Goal: Task Accomplishment & Management: Complete application form

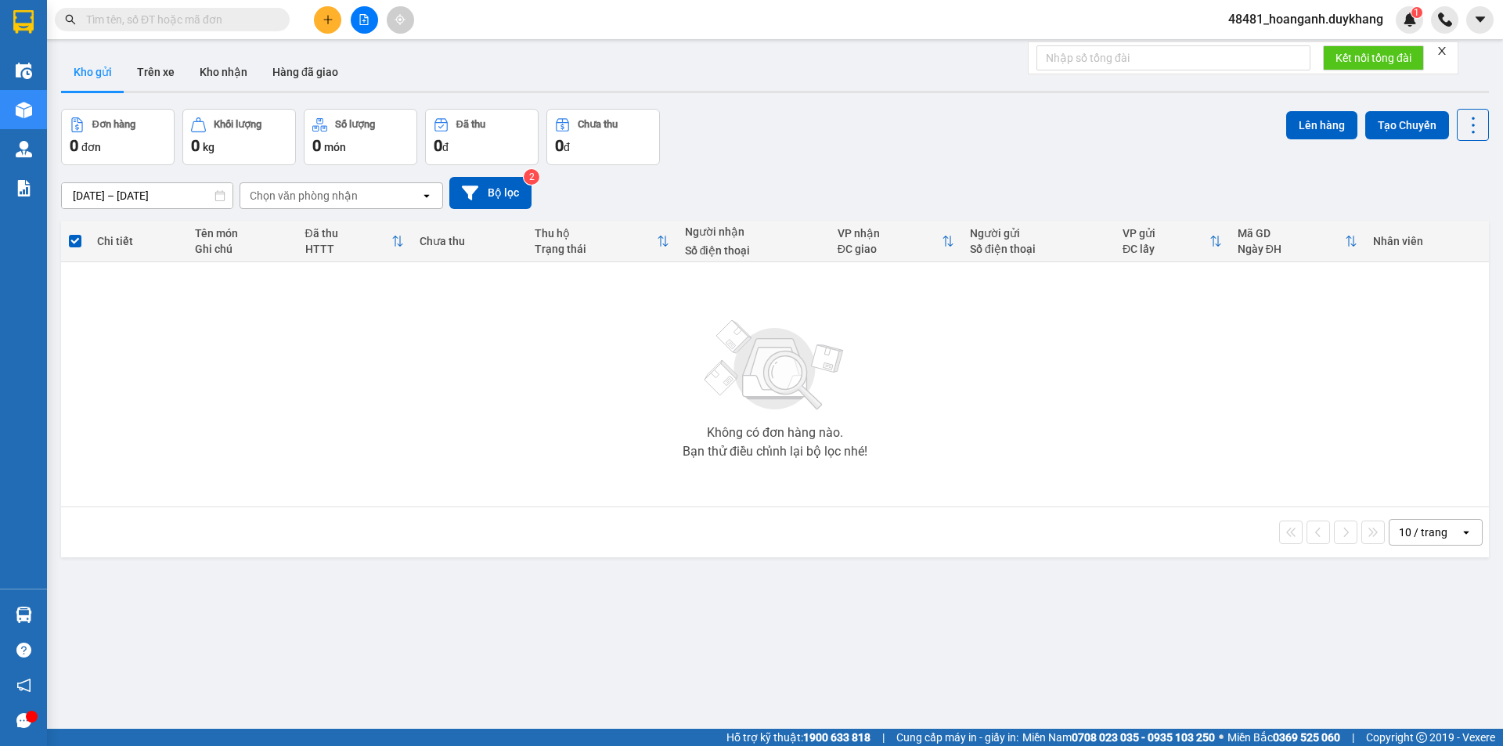
click at [319, 23] on button at bounding box center [327, 19] width 27 height 27
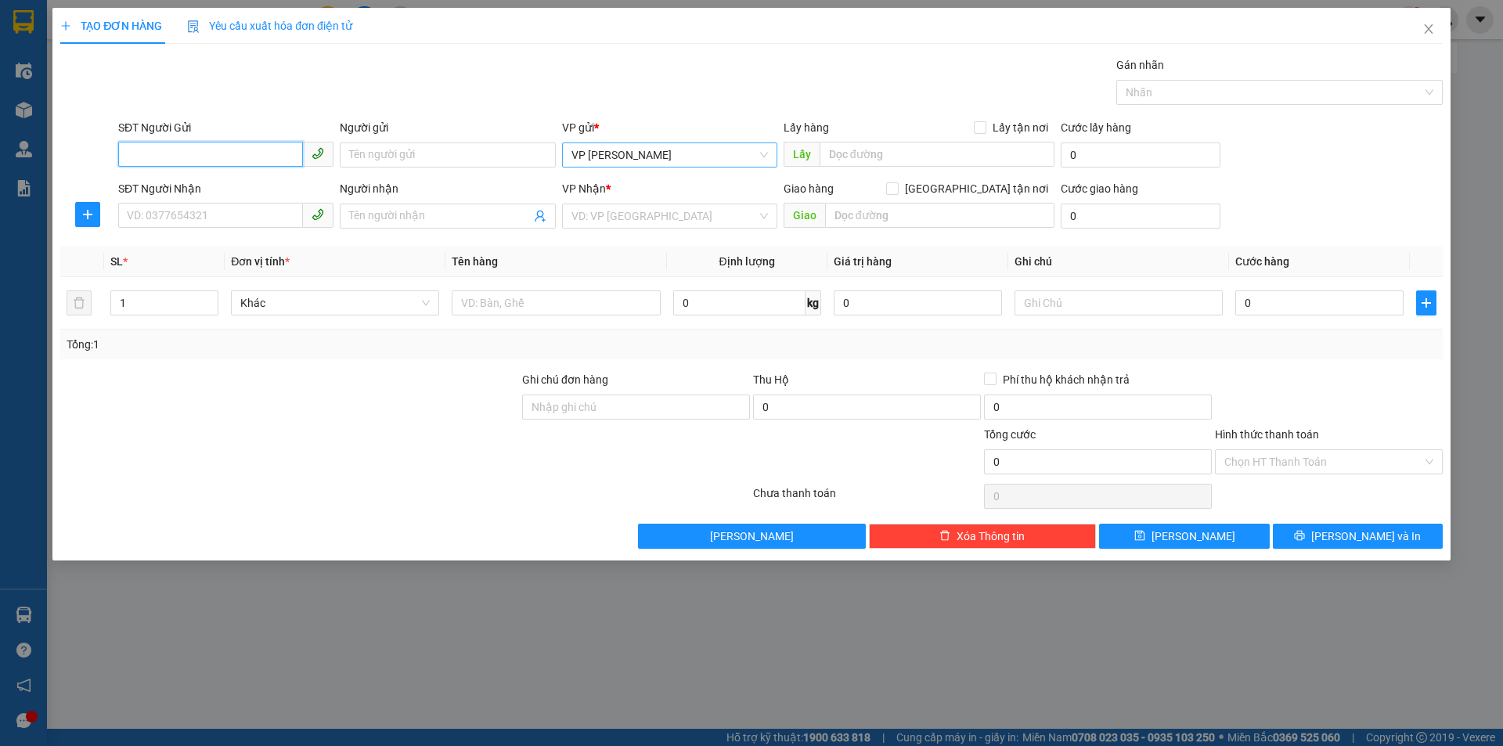
click at [647, 161] on span "VP [PERSON_NAME]" at bounding box center [669, 154] width 196 height 23
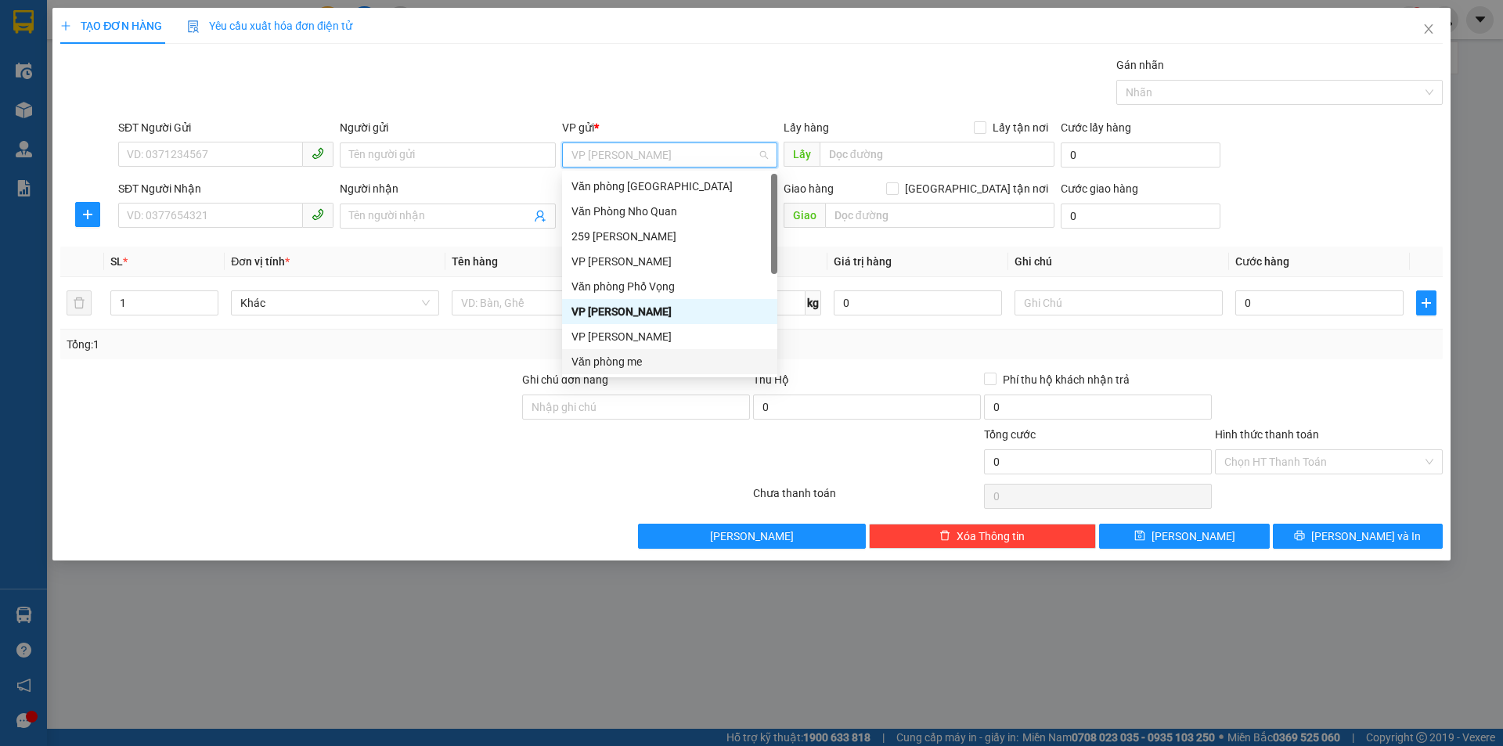
click at [661, 365] on div "Văn phòng me" at bounding box center [669, 361] width 196 height 17
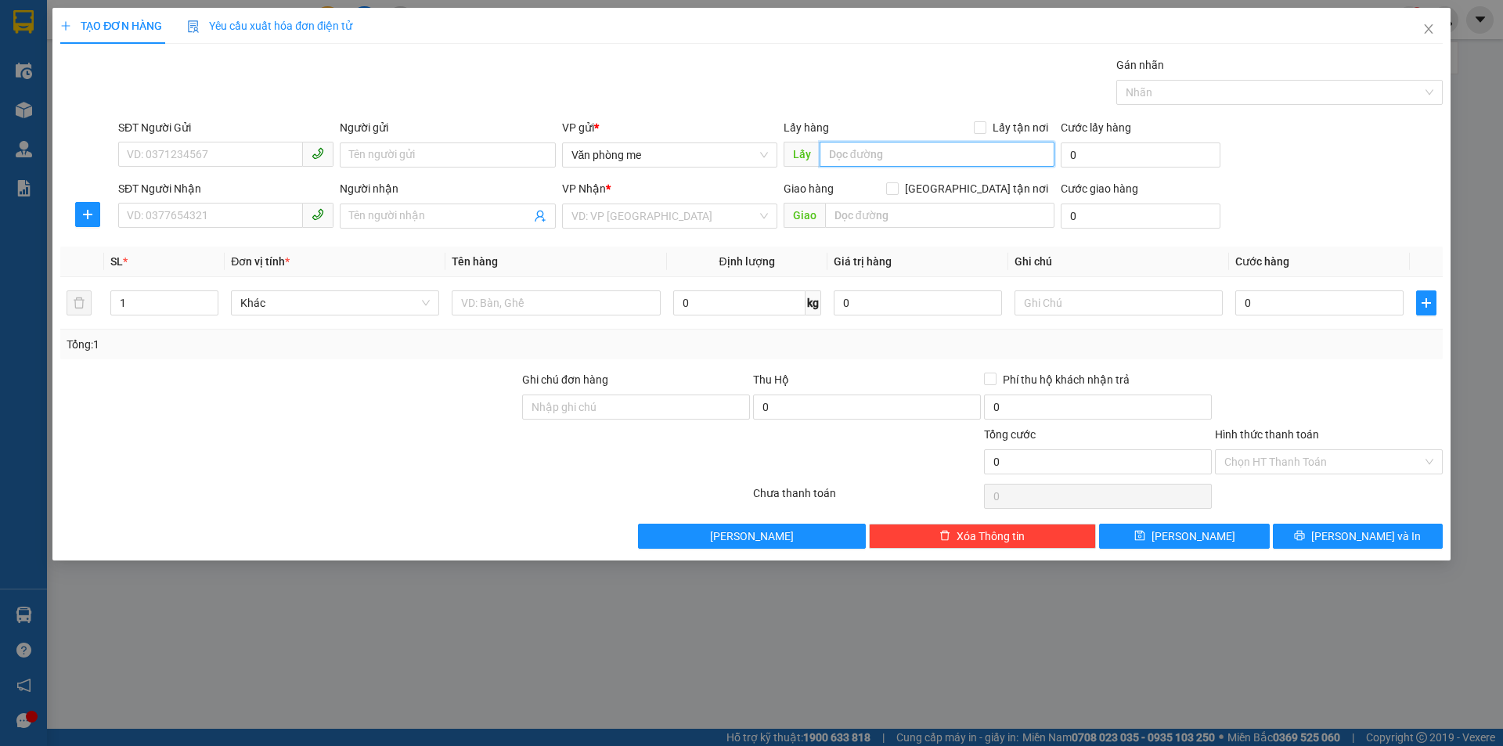
click at [841, 153] on input "text" at bounding box center [936, 154] width 235 height 25
type input "Cầu khuất"
click at [662, 207] on input "search" at bounding box center [663, 215] width 185 height 23
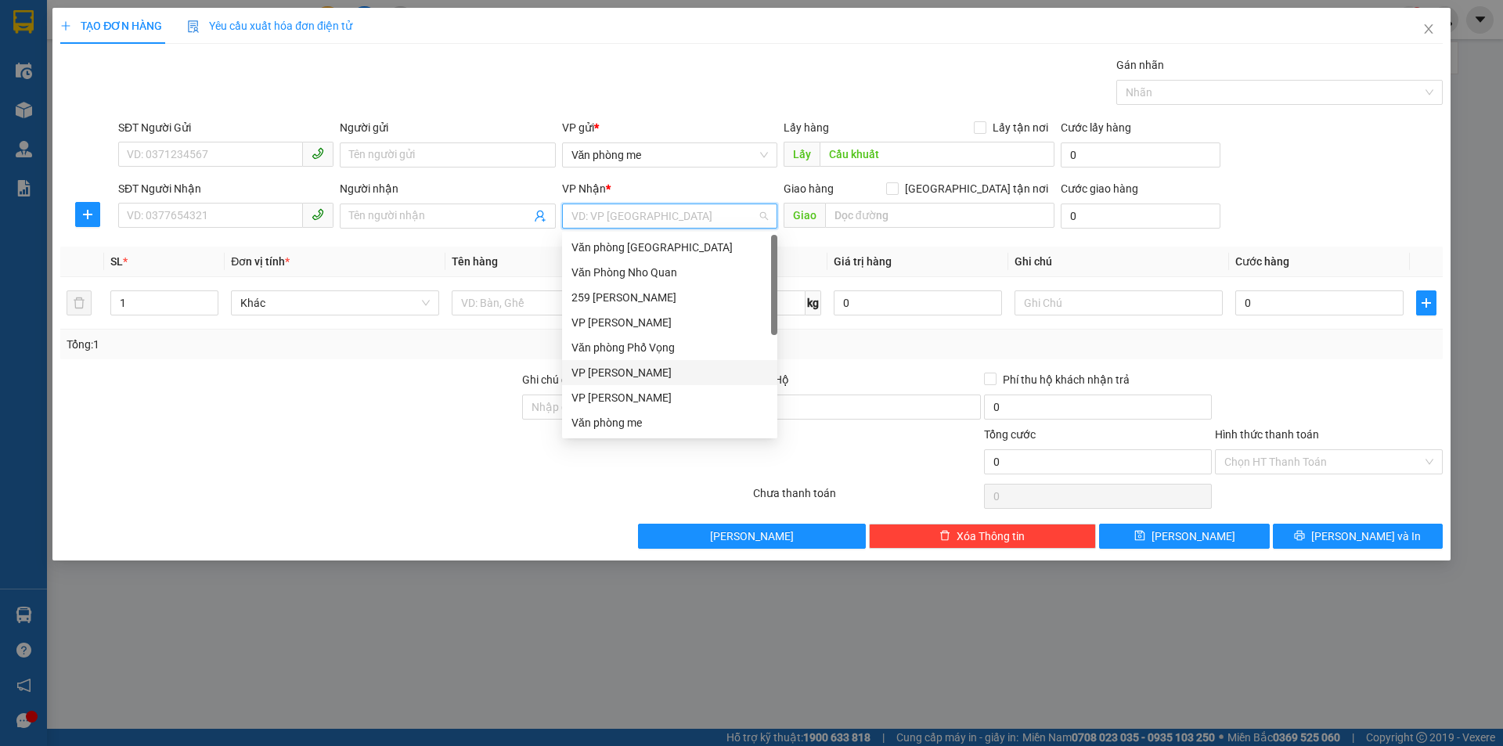
click at [666, 371] on div "VP [PERSON_NAME]" at bounding box center [669, 372] width 196 height 17
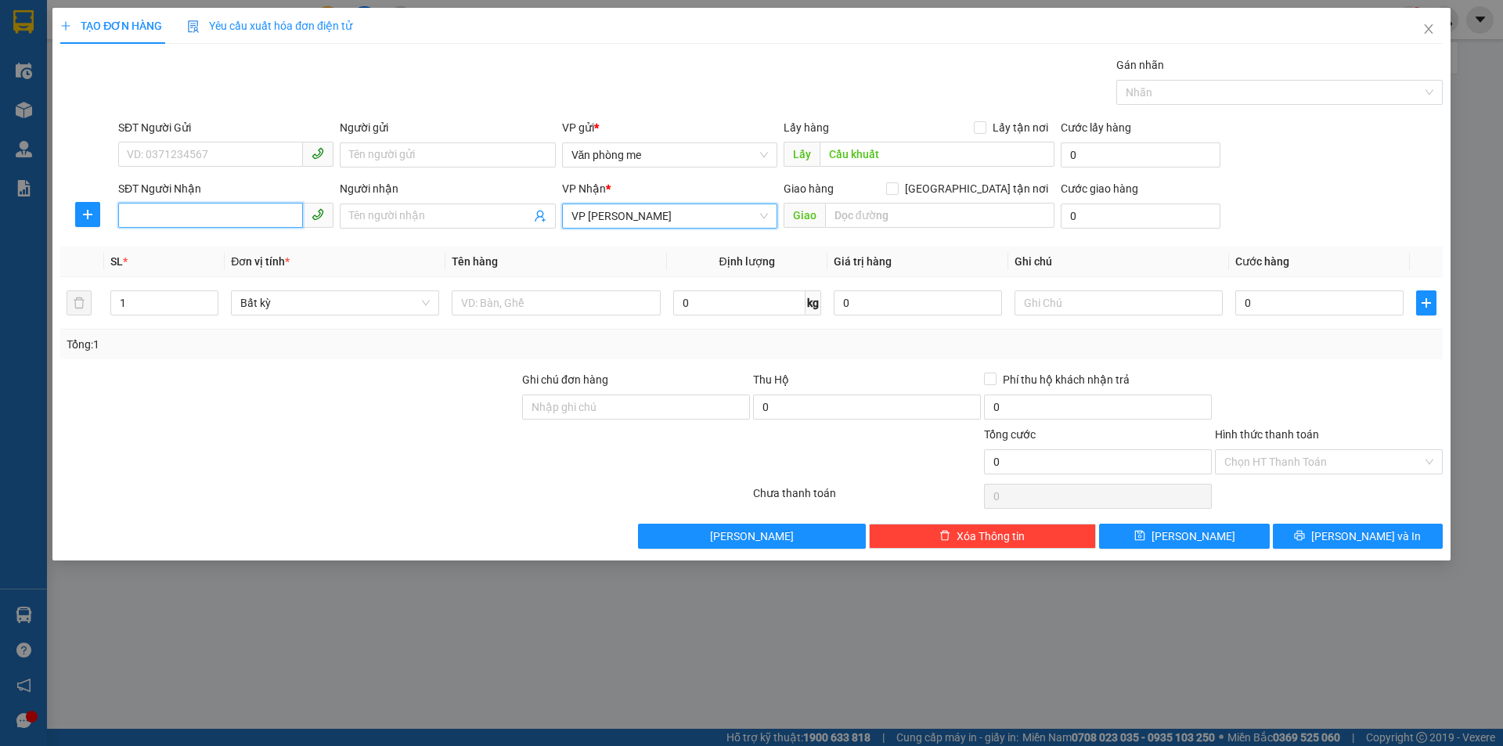
click at [232, 225] on input "SĐT Người Nhận" at bounding box center [210, 215] width 185 height 25
click at [185, 224] on input "SĐT Người Nhận" at bounding box center [210, 215] width 185 height 25
type input "0336875442"
click at [472, 217] on input "Người nhận" at bounding box center [439, 215] width 181 height 17
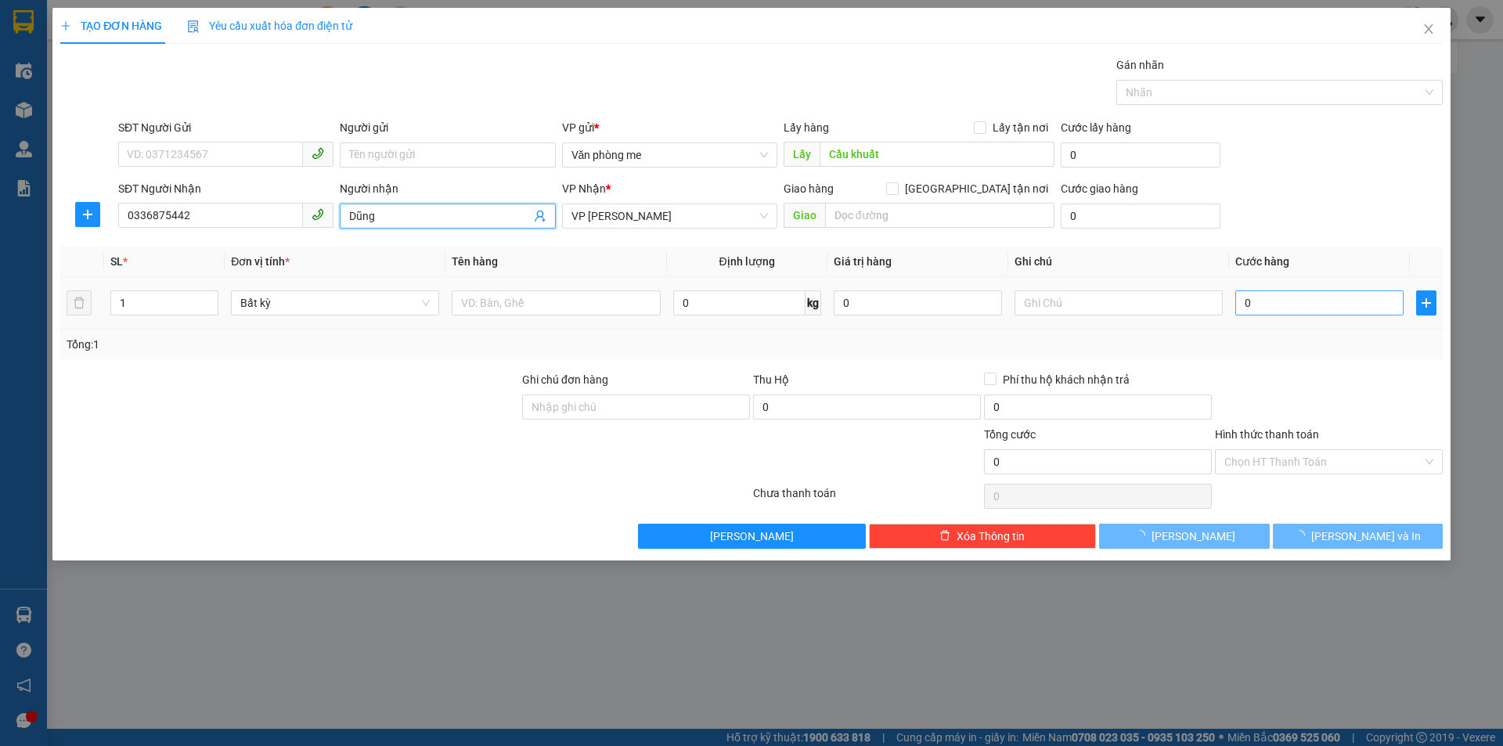
type input "Dũng"
click at [1282, 302] on input "0" at bounding box center [1319, 302] width 168 height 25
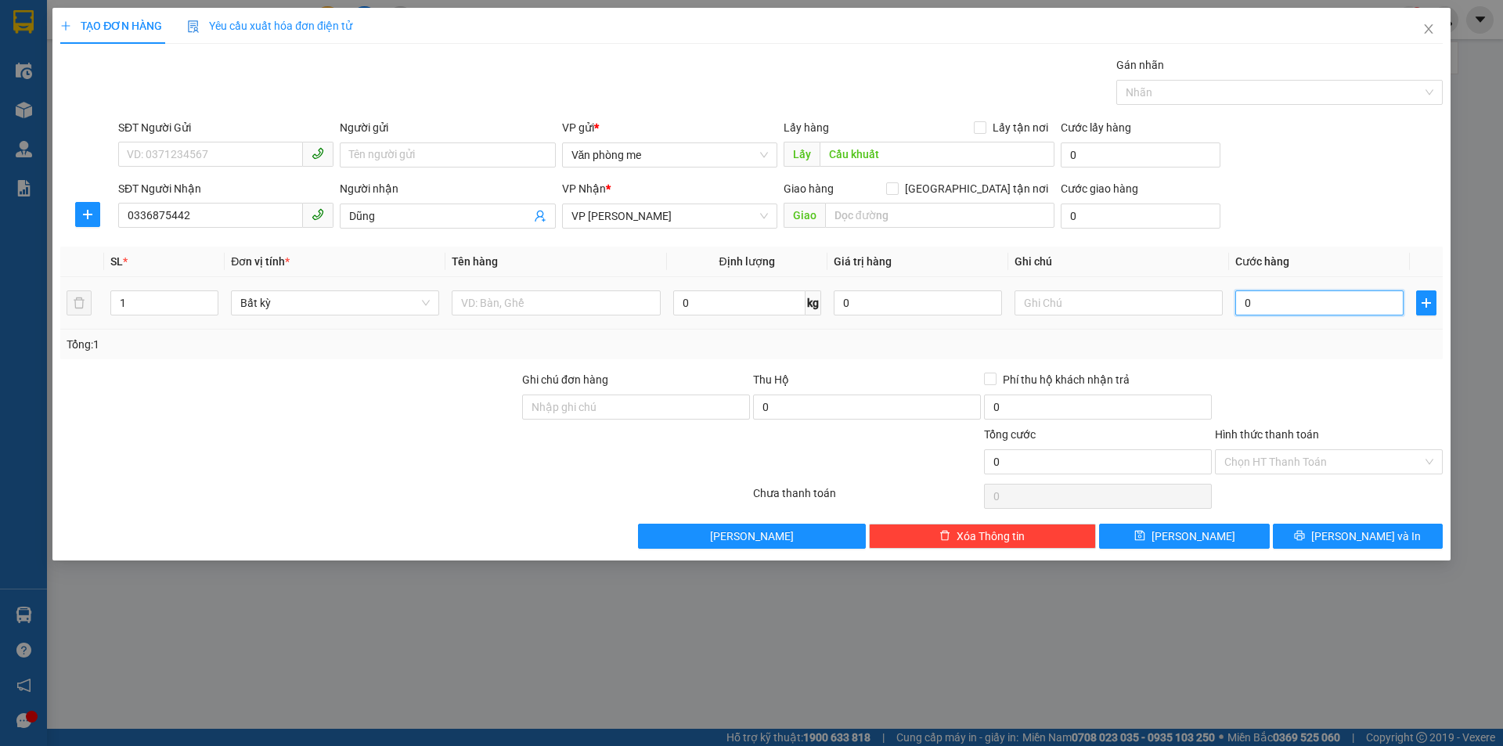
type input "3"
type input "30"
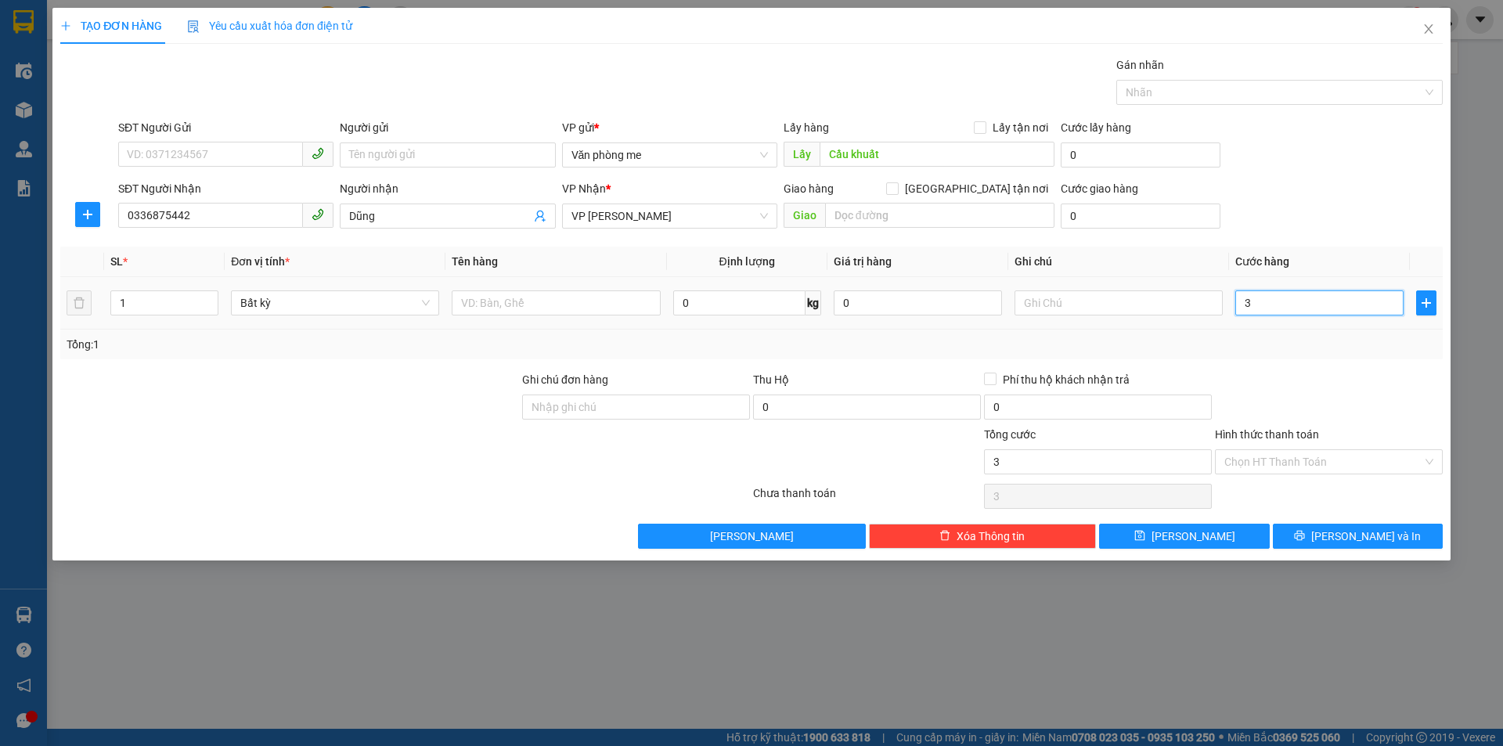
type input "30"
type input "300"
type input "3.000"
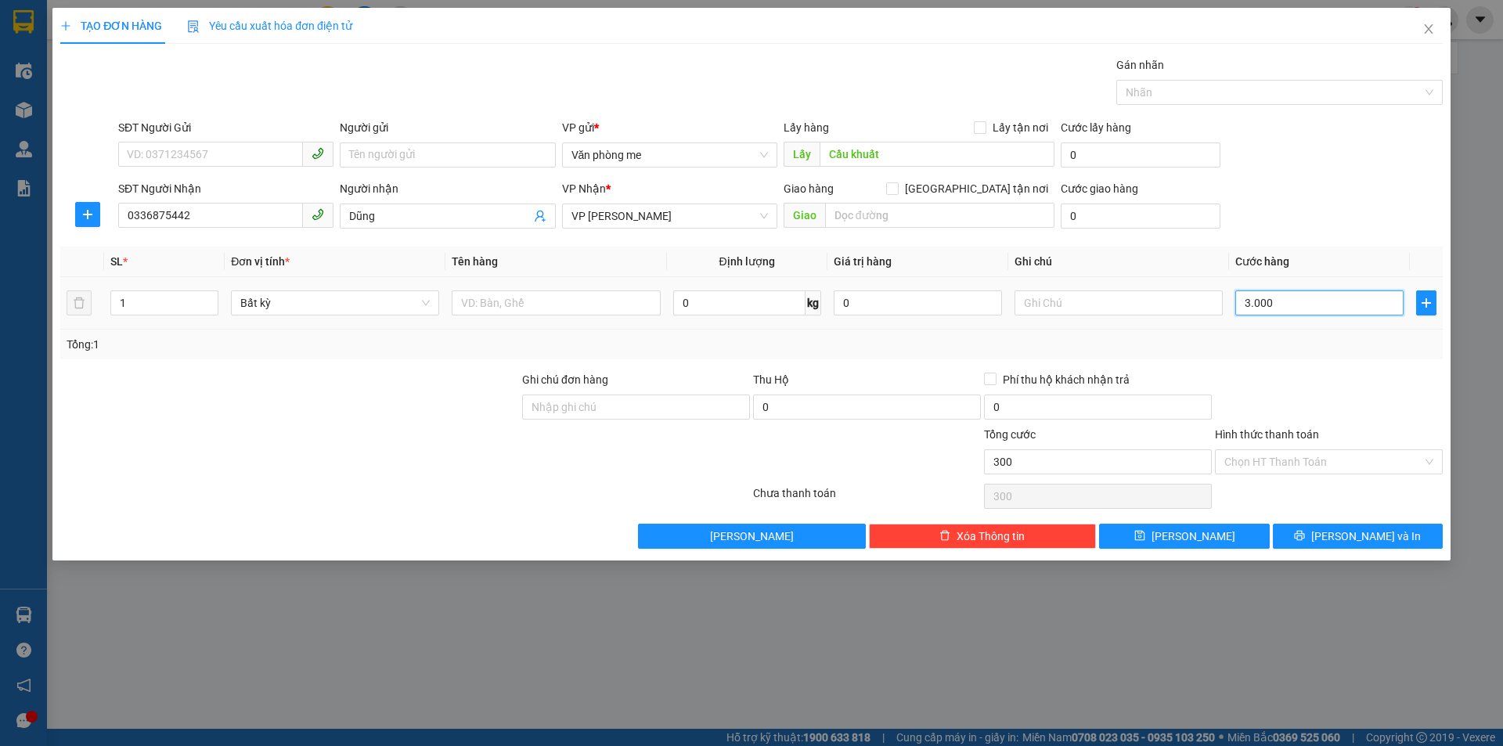
type input "3.000"
type input "30.000"
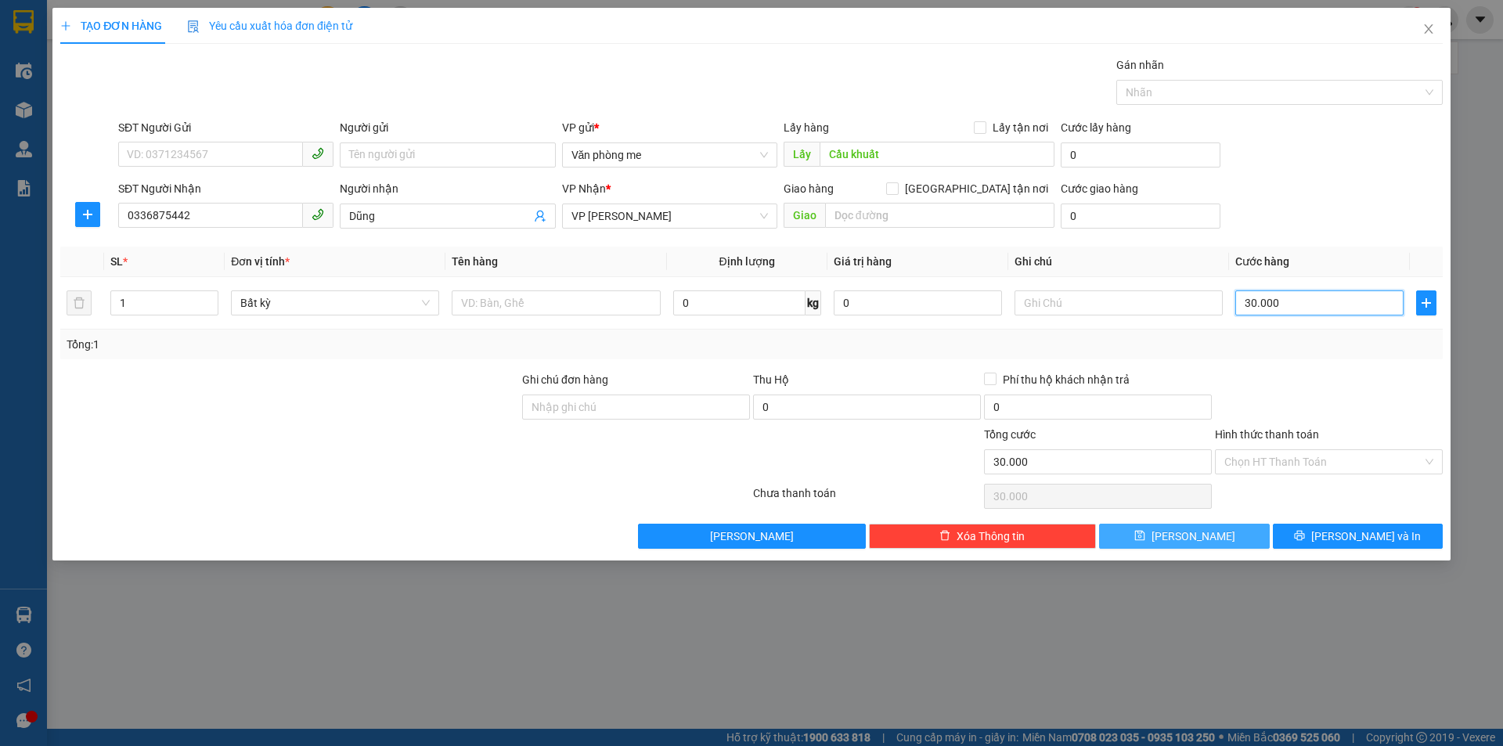
type input "30.000"
click at [1237, 535] on button "[PERSON_NAME]" at bounding box center [1184, 536] width 170 height 25
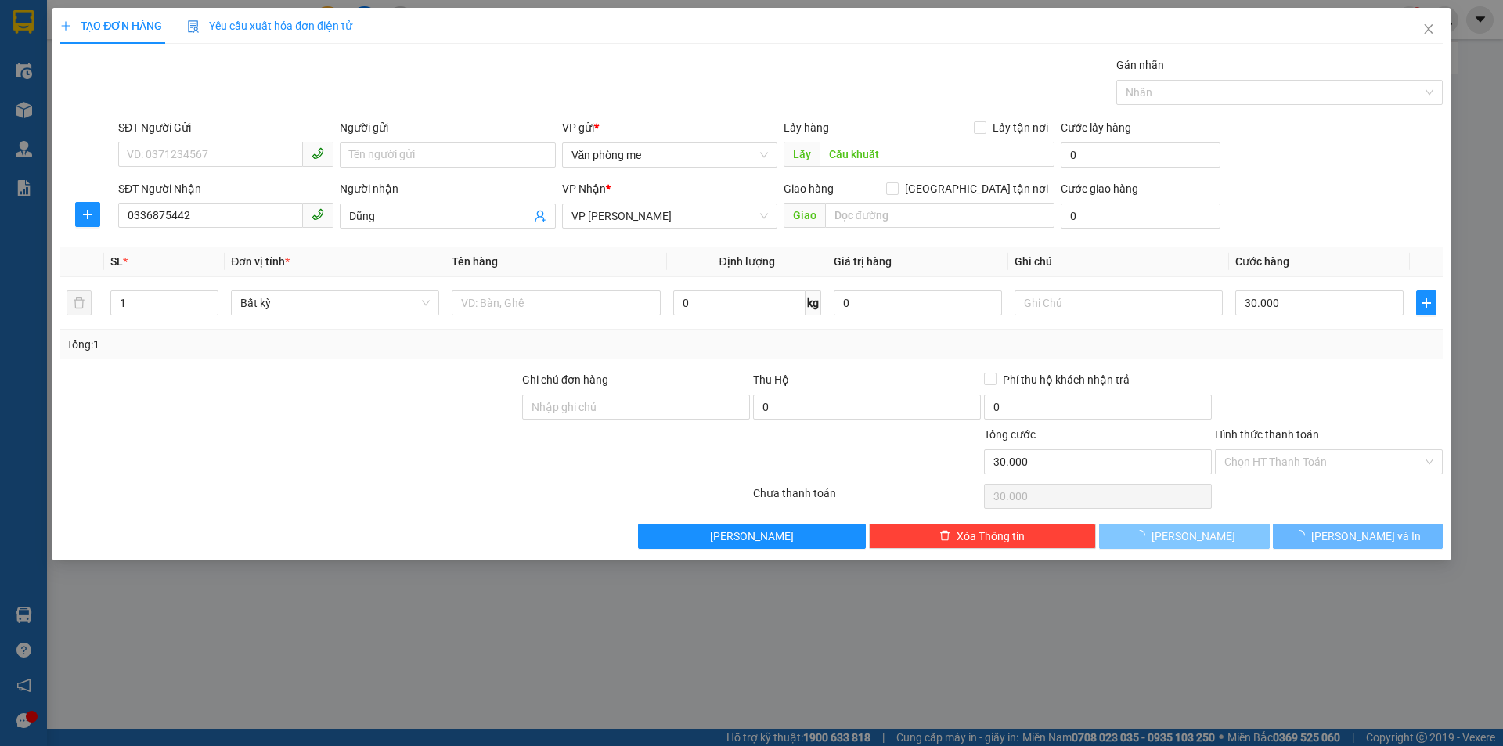
type input "0"
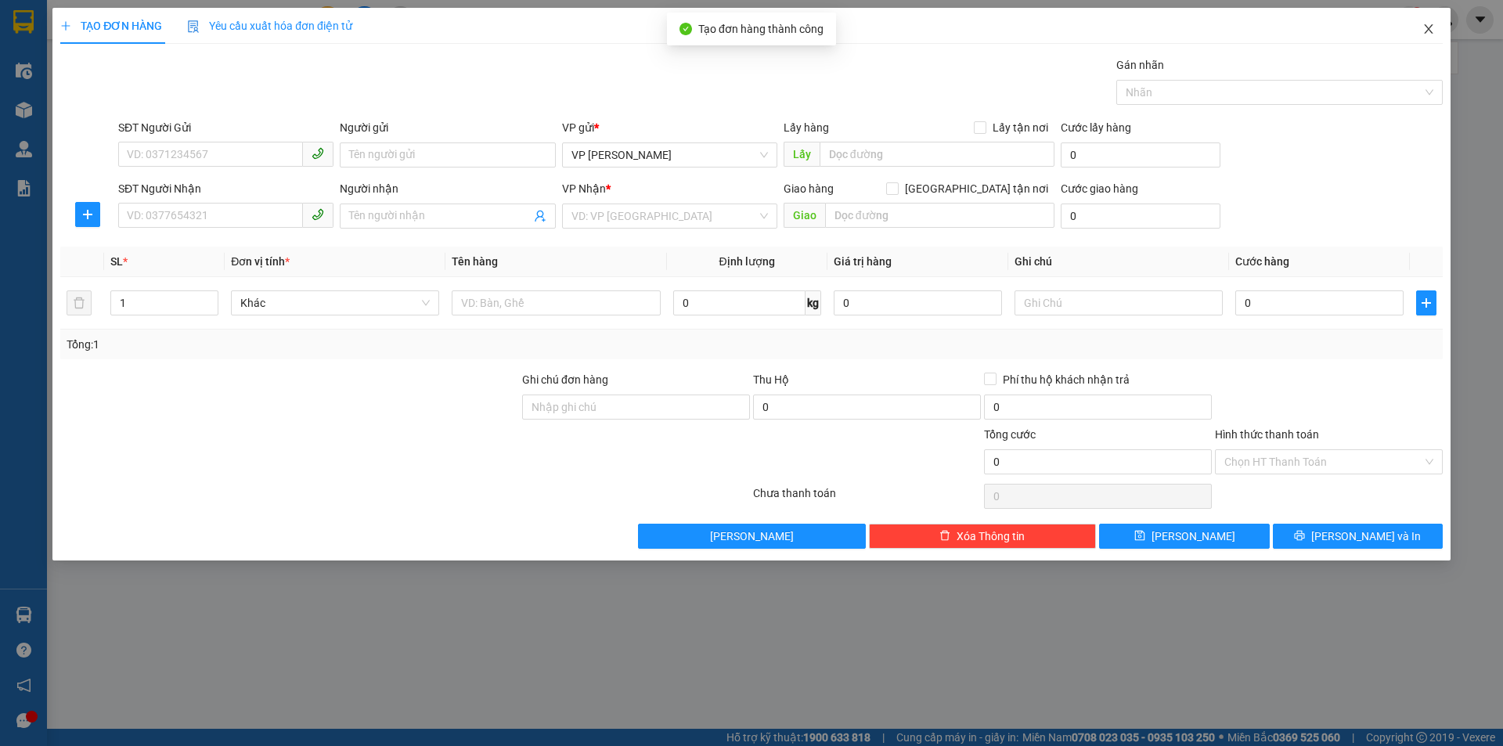
click at [1431, 29] on icon "close" at bounding box center [1428, 29] width 13 height 13
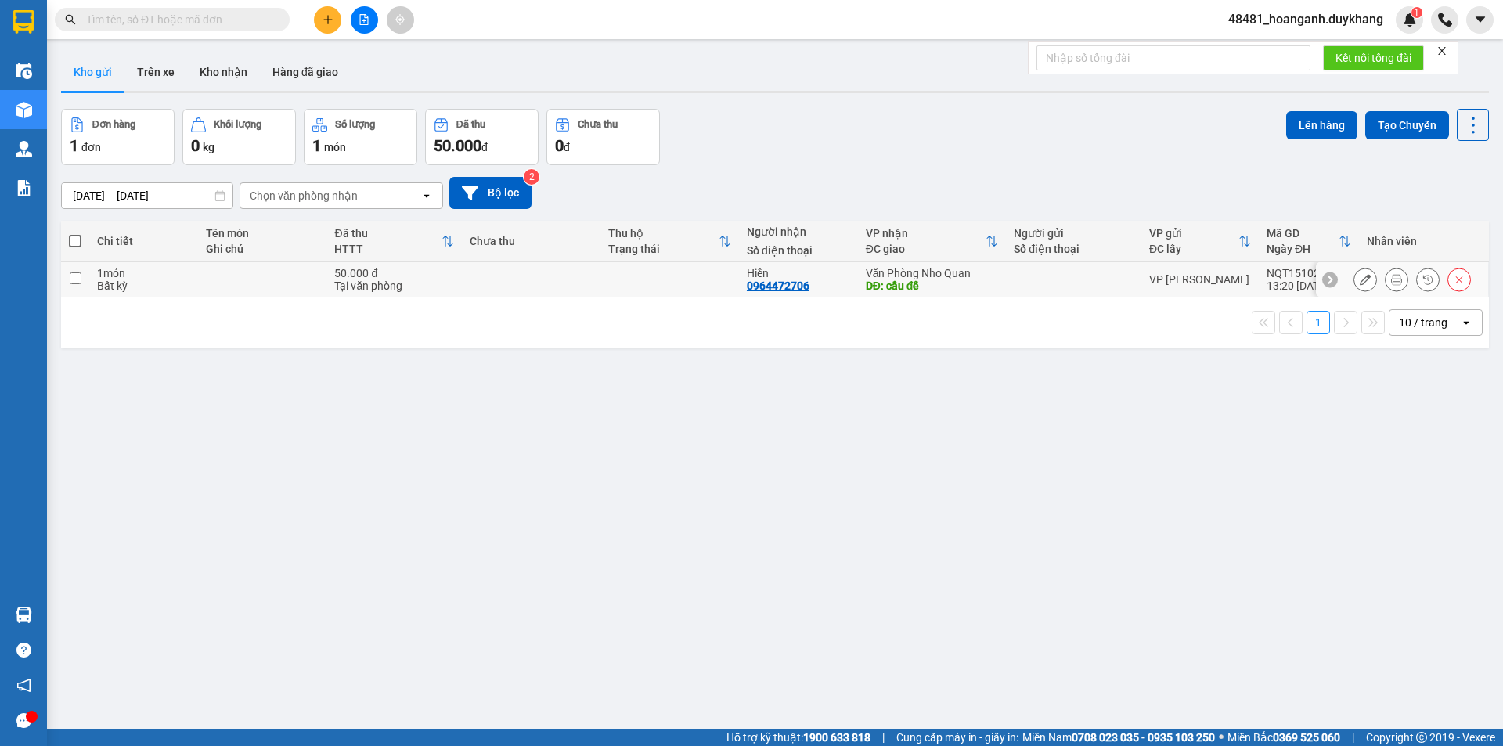
click at [693, 284] on td at bounding box center [669, 279] width 139 height 35
checkbox input "true"
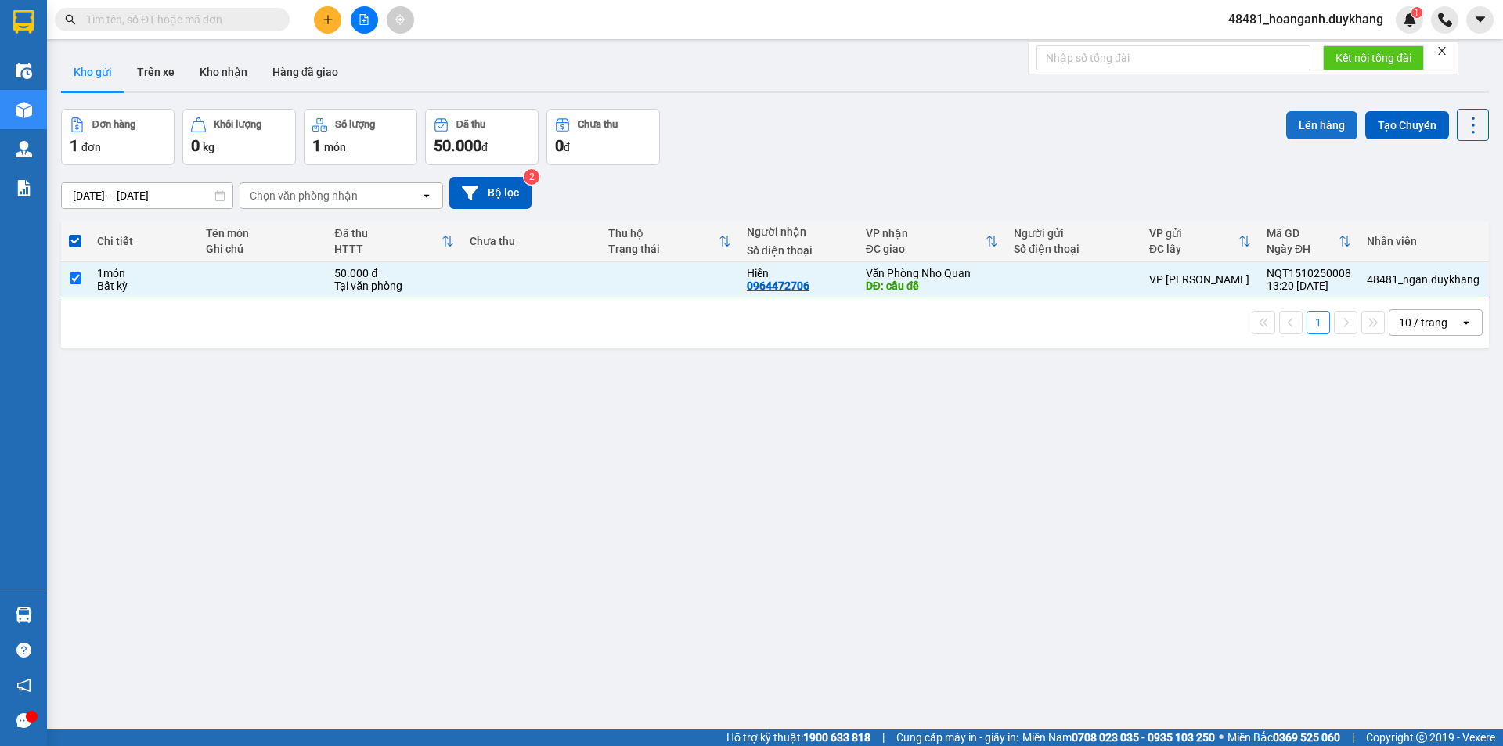
click at [1289, 123] on button "Lên hàng" at bounding box center [1321, 125] width 71 height 28
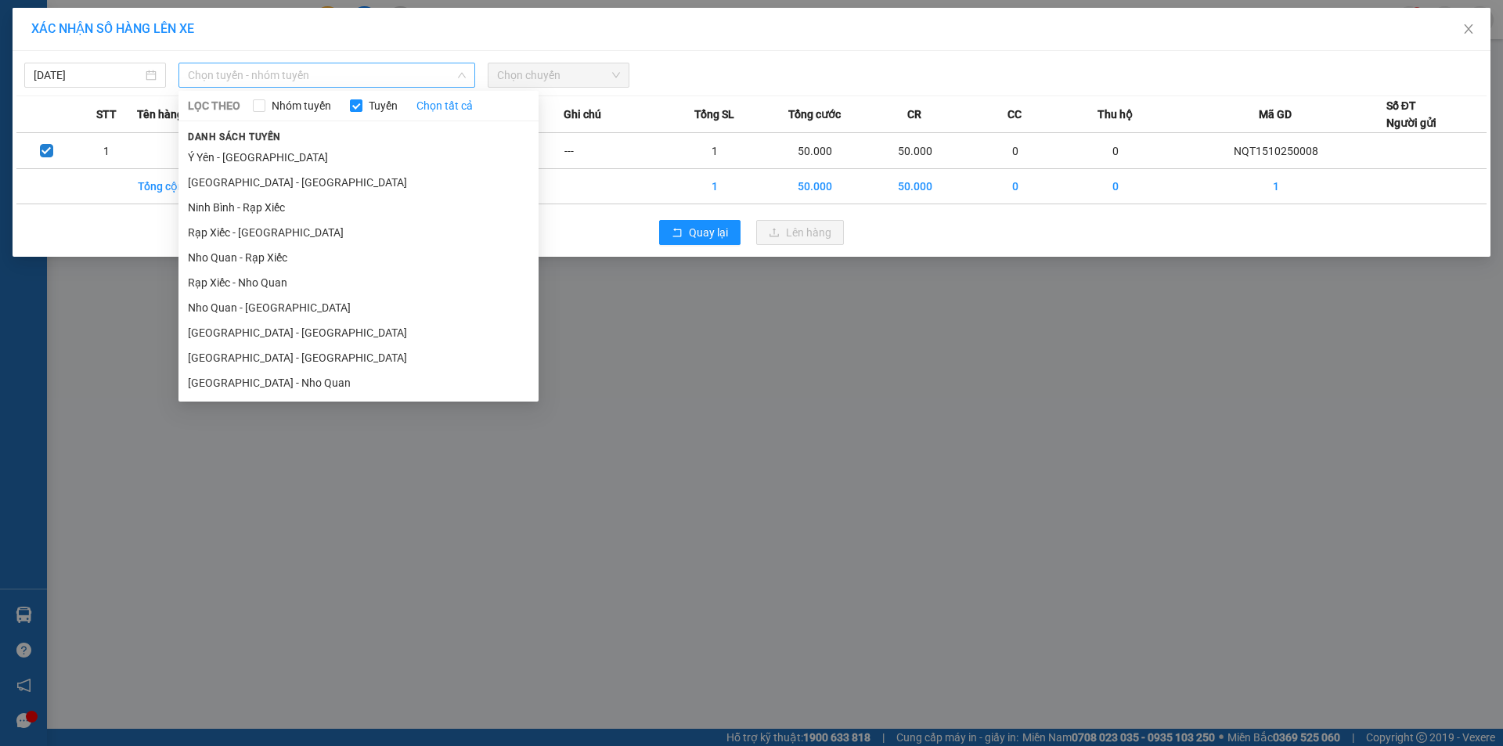
click at [292, 74] on span "Chọn tuyến - nhóm tuyến" at bounding box center [327, 74] width 278 height 23
click at [257, 388] on li "[GEOGRAPHIC_DATA] - Nho Quan" at bounding box center [358, 382] width 360 height 25
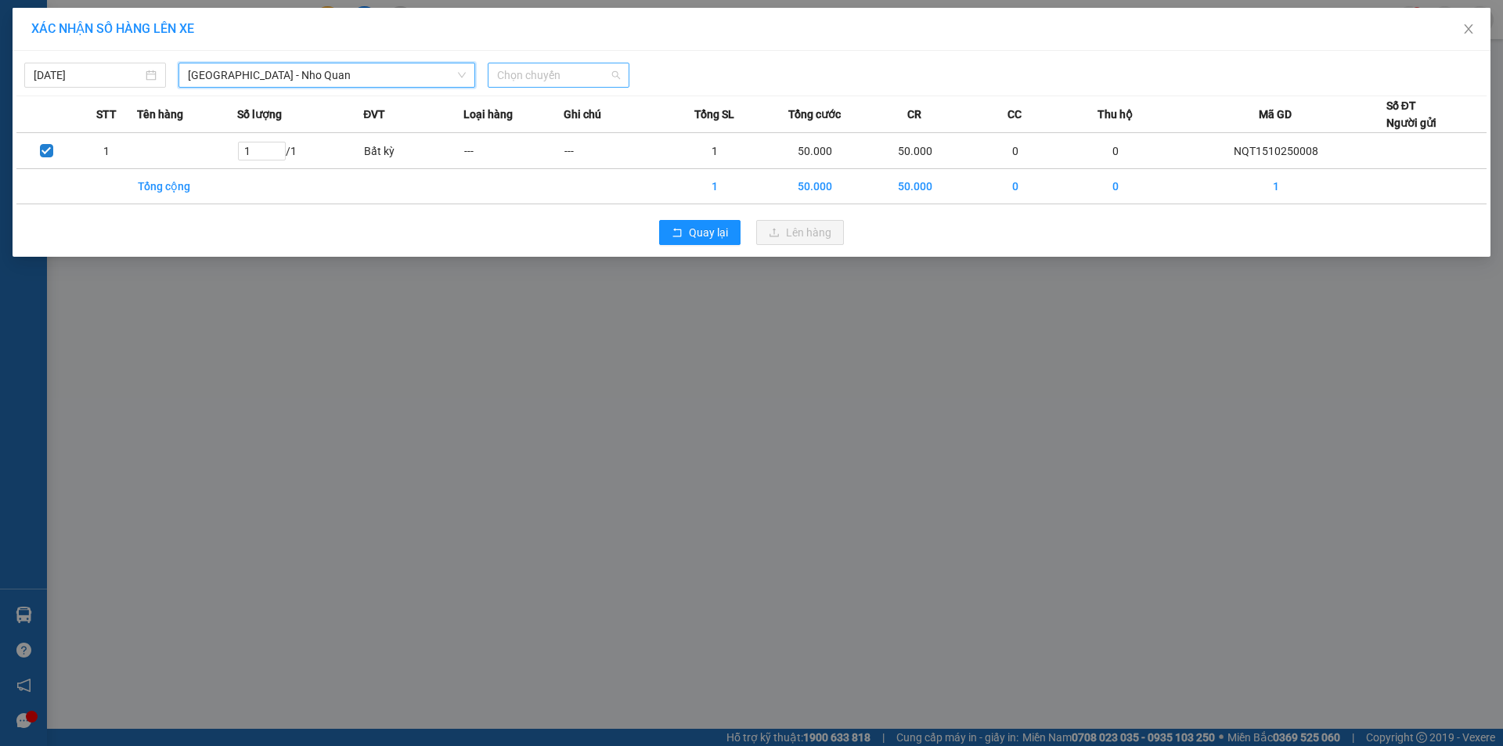
click at [546, 73] on span "Chọn chuyến" at bounding box center [558, 74] width 123 height 23
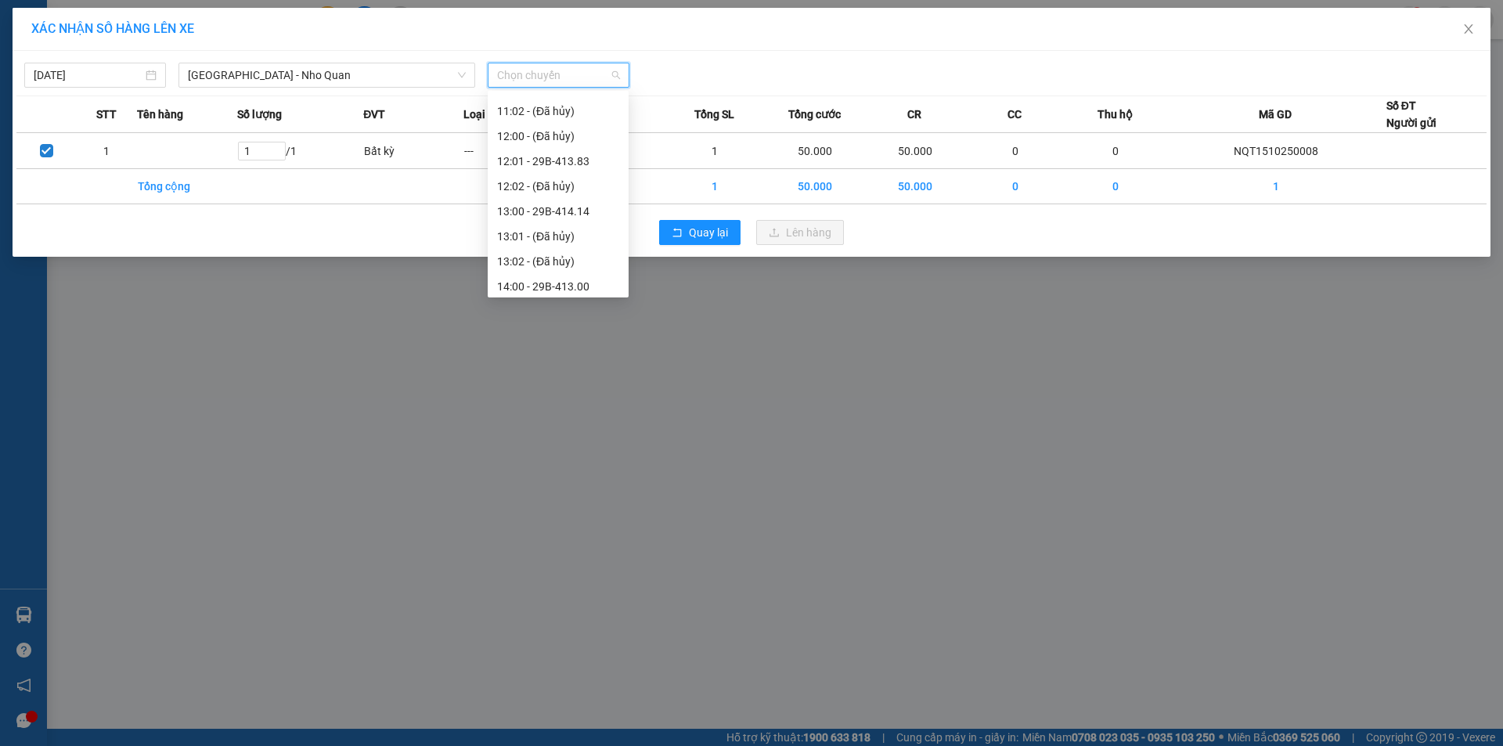
scroll to position [470, 0]
click at [549, 258] on div "14:00 - 29B-413.00" at bounding box center [558, 262] width 122 height 17
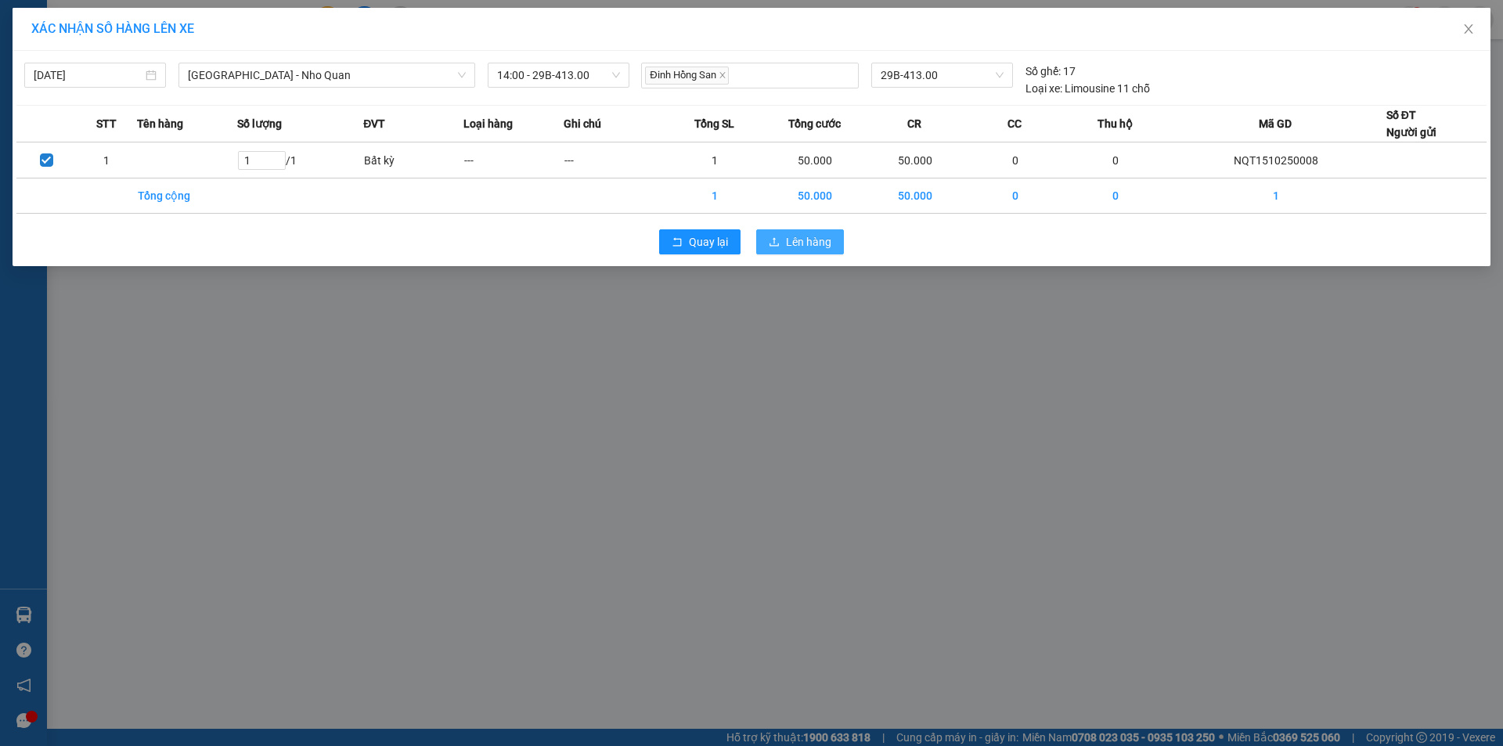
click at [802, 249] on span "Lên hàng" at bounding box center [808, 241] width 45 height 17
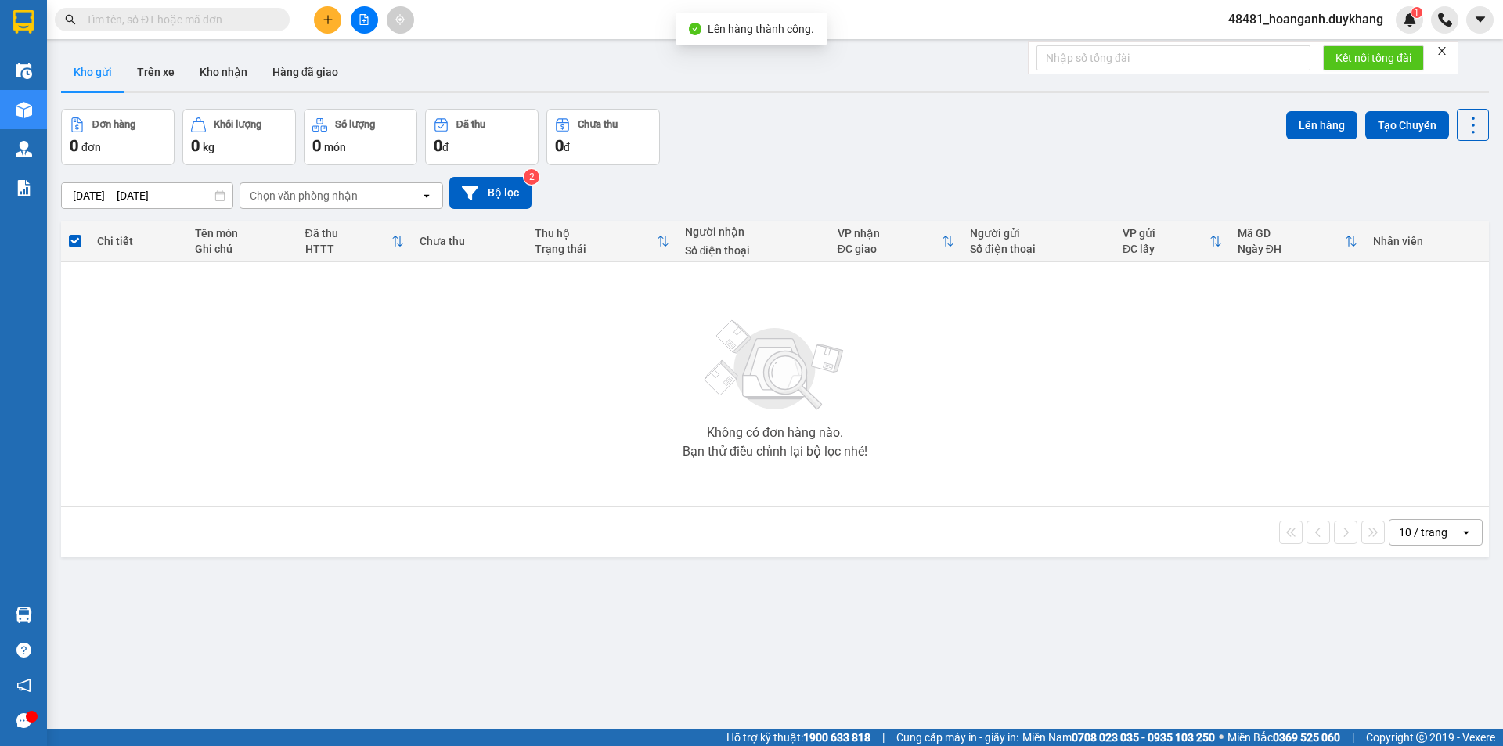
click at [399, 179] on div "[DATE] – [DATE] Press the down arrow key to interact with the calendar and sele…" at bounding box center [775, 193] width 1428 height 32
click at [472, 186] on icon at bounding box center [470, 192] width 16 height 14
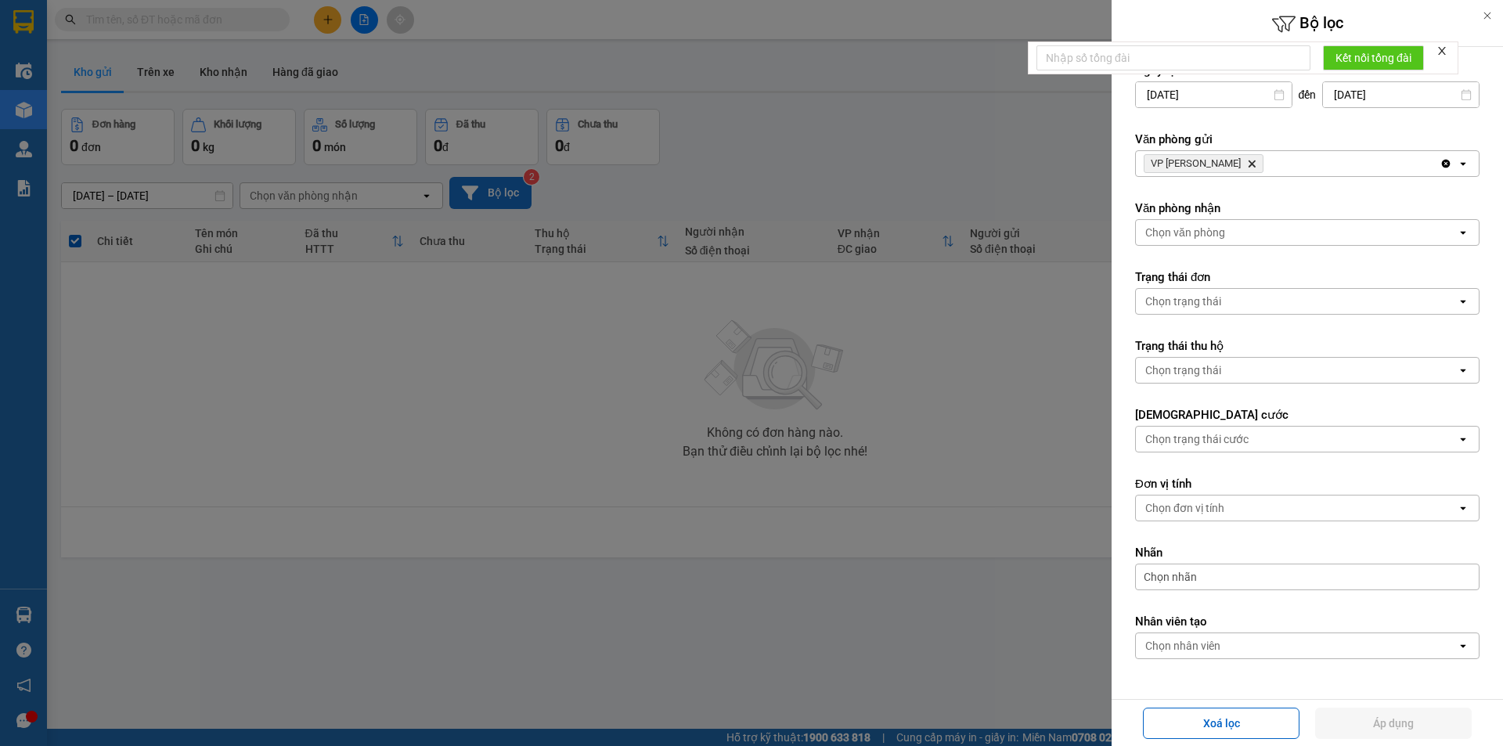
click at [1252, 163] on icon "VP Nguyễn Quốc Trị, close by backspace" at bounding box center [1251, 163] width 7 height 7
click at [1257, 160] on div "Chọn văn phòng" at bounding box center [1296, 163] width 321 height 25
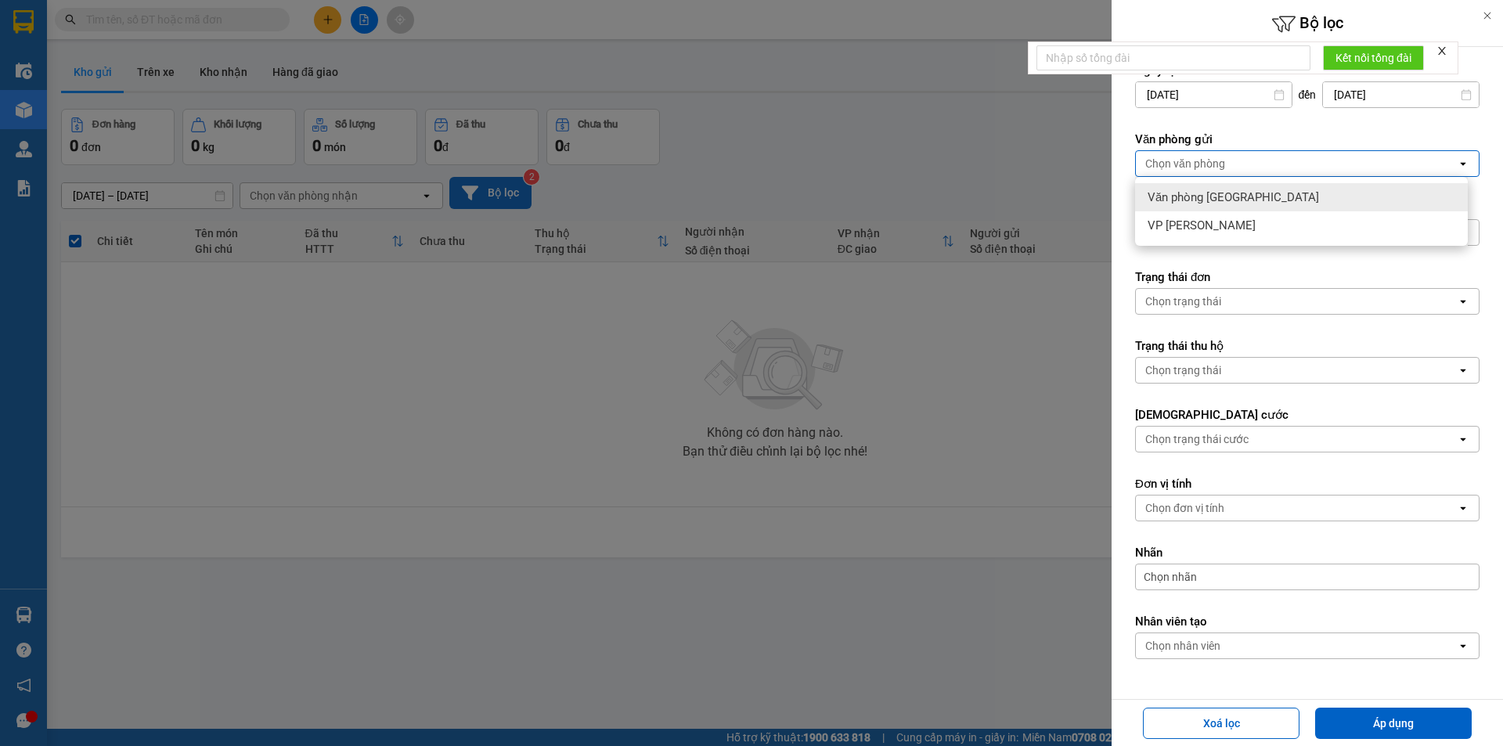
click at [1244, 136] on label "Văn phòng gửi" at bounding box center [1307, 139] width 344 height 16
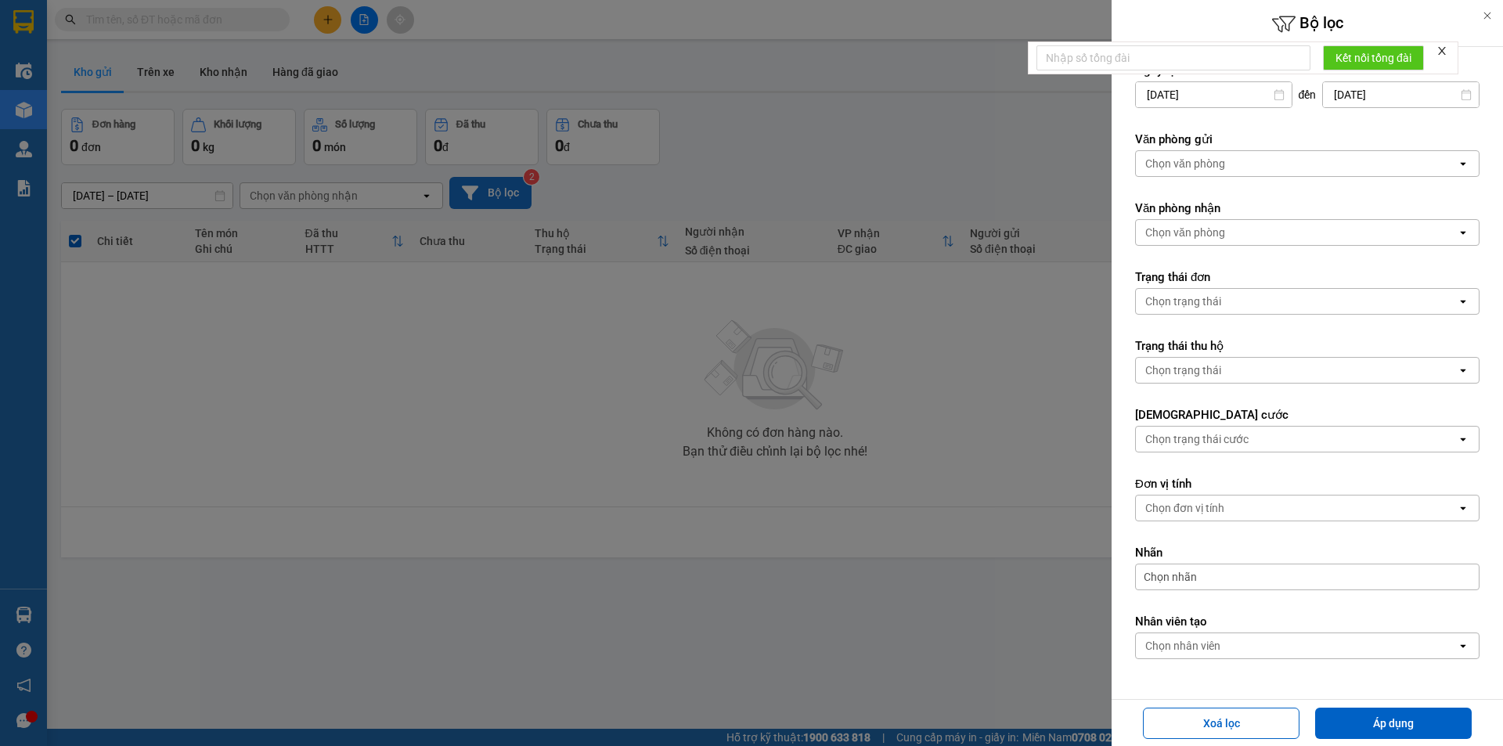
click at [1197, 236] on div "Chọn văn phòng" at bounding box center [1185, 233] width 80 height 16
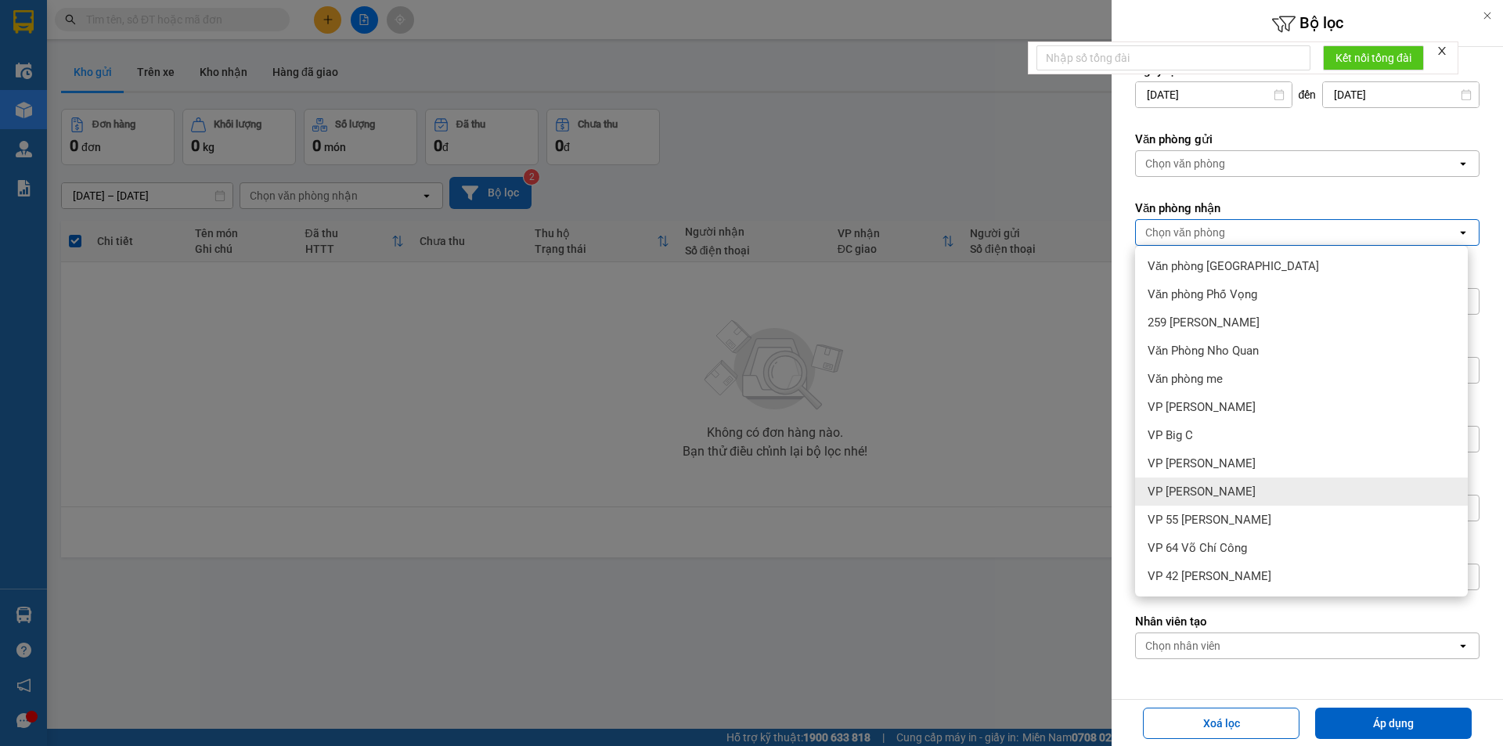
click at [1253, 484] on div "VP [PERSON_NAME]" at bounding box center [1301, 491] width 333 height 28
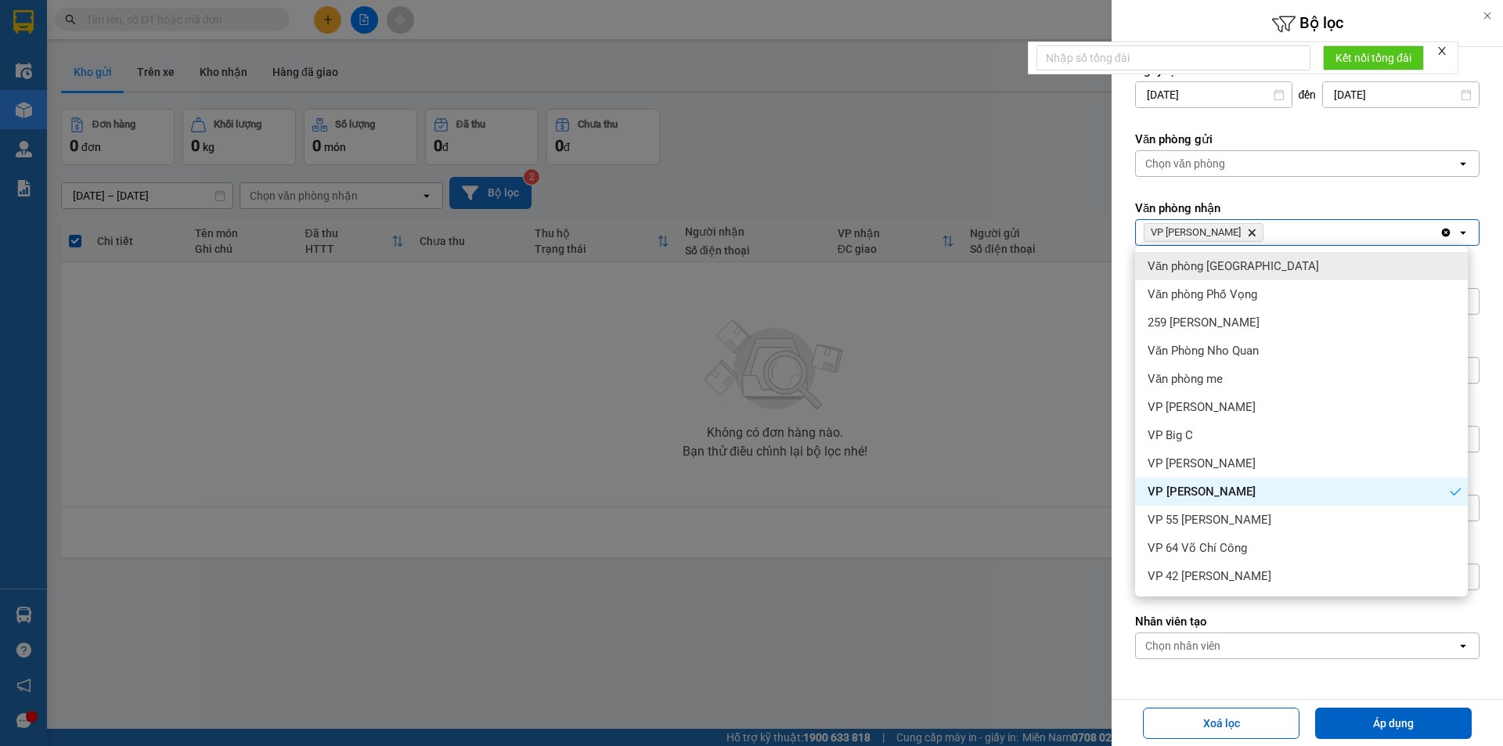
click at [1306, 192] on form "Ngày tạo đơn [DATE] Press the down arrow key to interact with the calendar and …" at bounding box center [1307, 396] width 344 height 667
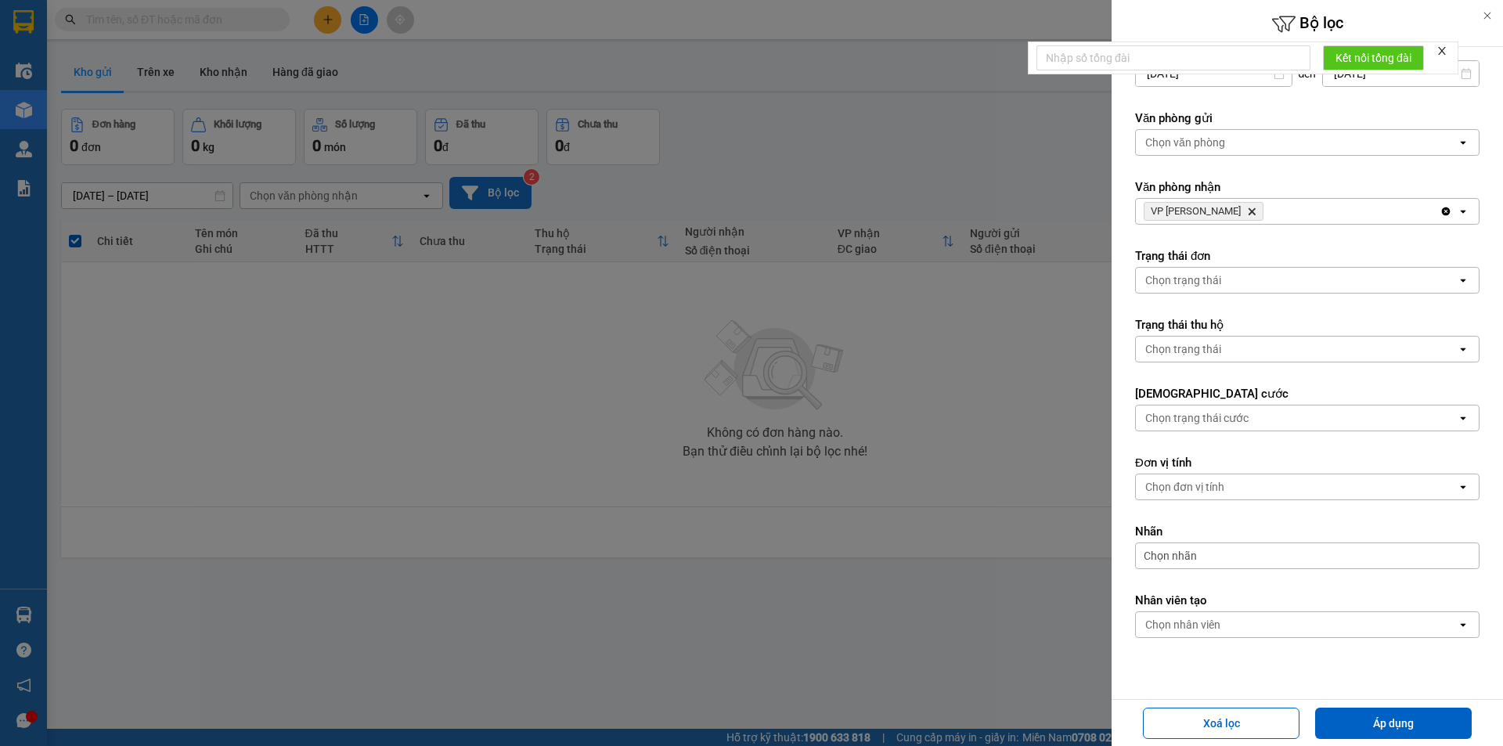
scroll to position [46, 0]
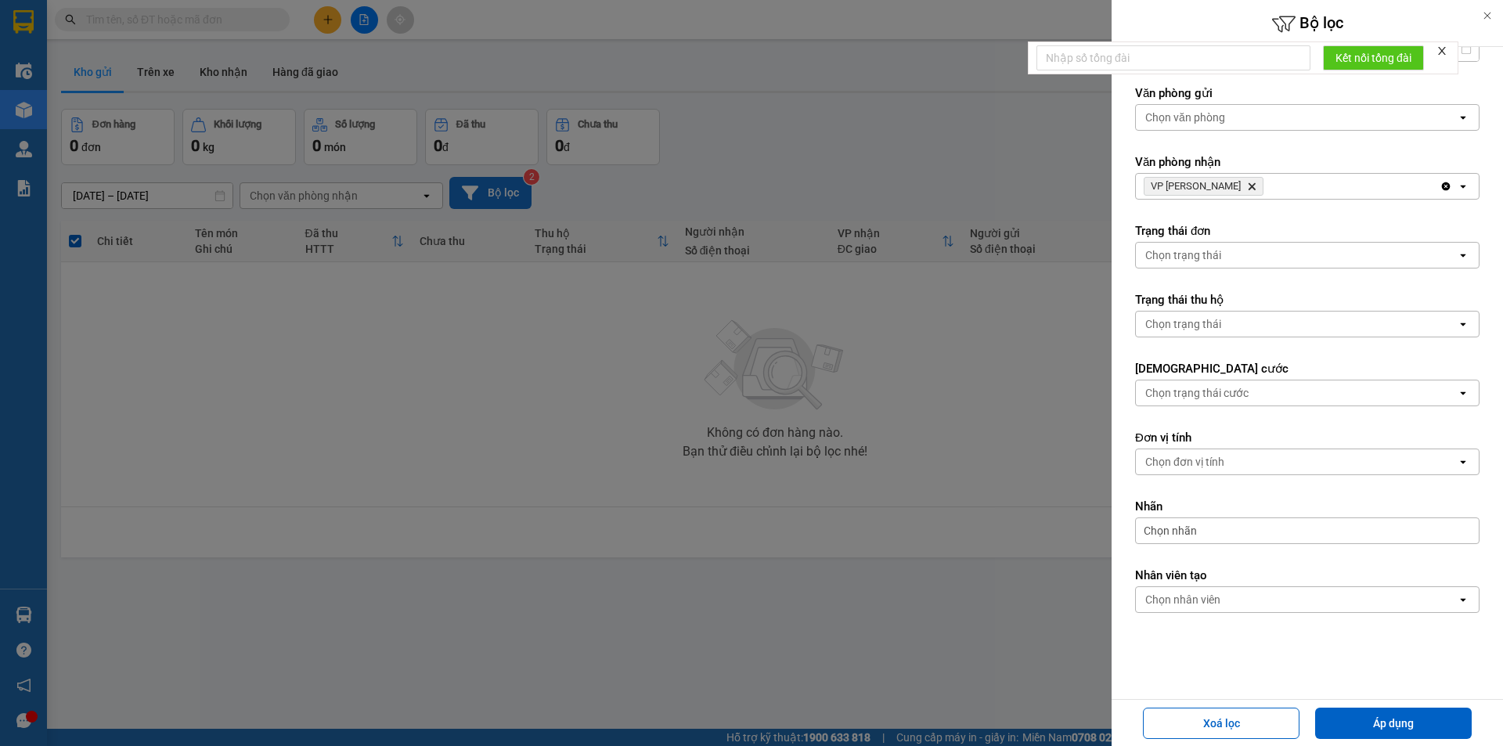
click at [1255, 607] on div "Chọn nhân viên" at bounding box center [1296, 599] width 321 height 25
click at [1265, 599] on div "Chọn nhân viên" at bounding box center [1296, 599] width 321 height 25
click at [1386, 730] on button "Áp dụng" at bounding box center [1393, 723] width 157 height 31
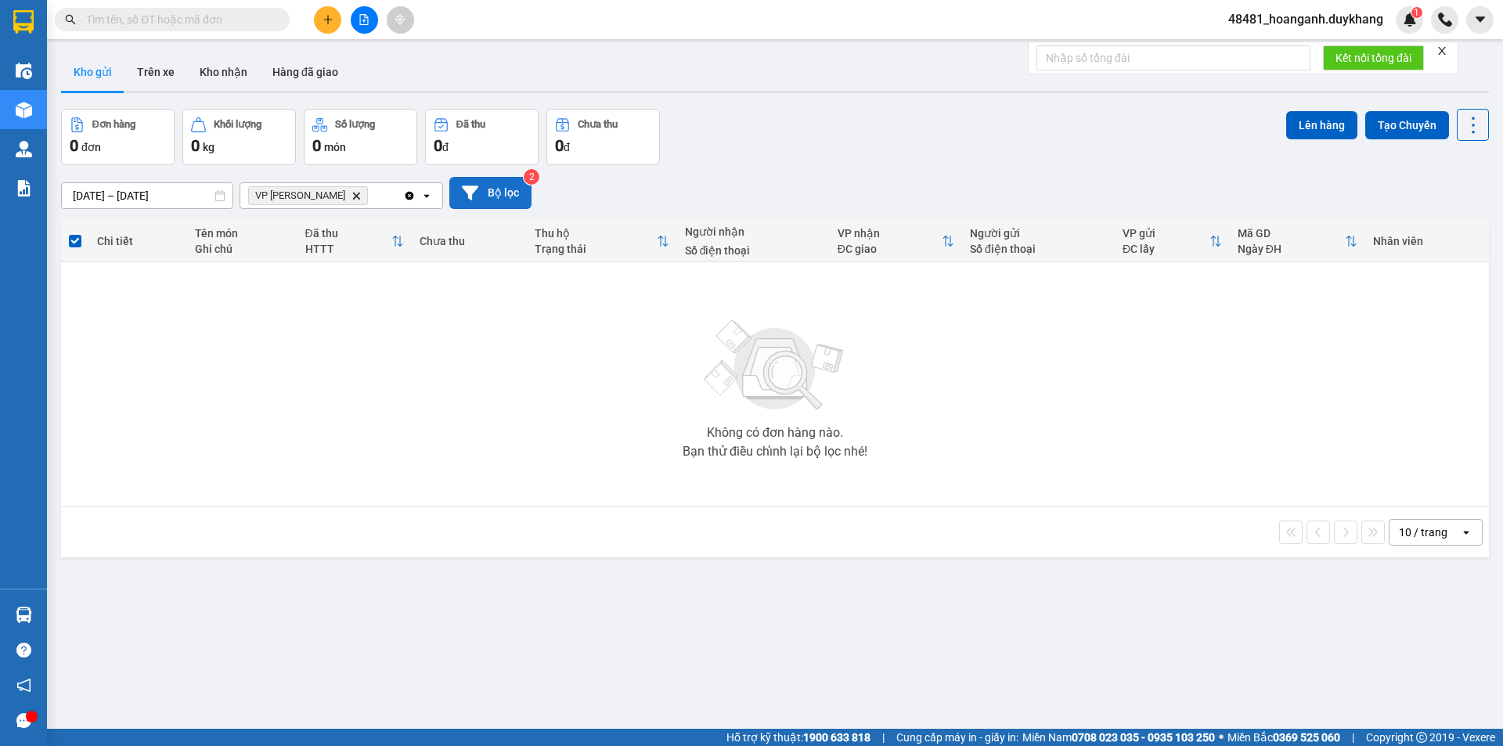
click at [410, 196] on icon "Clear all" at bounding box center [409, 195] width 9 height 9
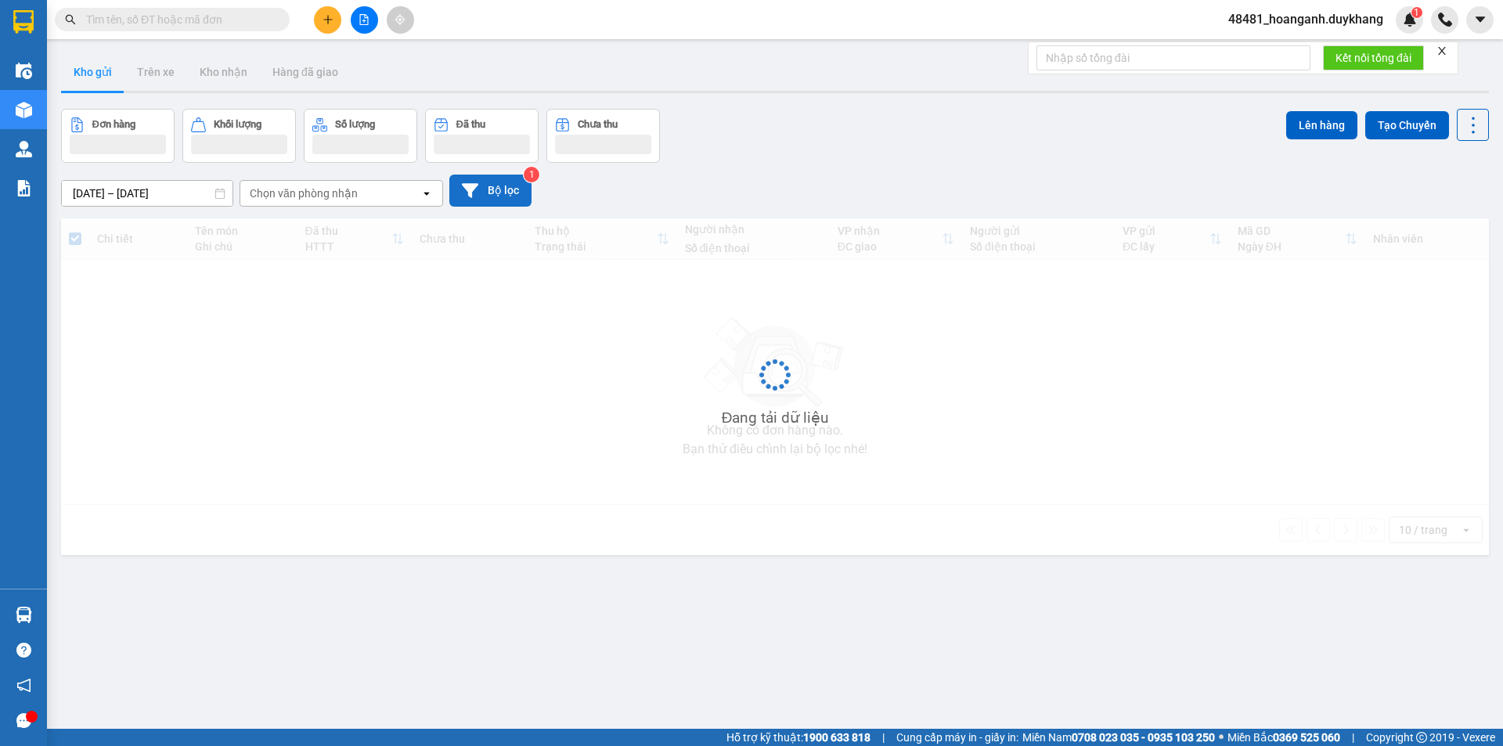
click at [479, 193] on button "Bộ lọc" at bounding box center [490, 191] width 82 height 32
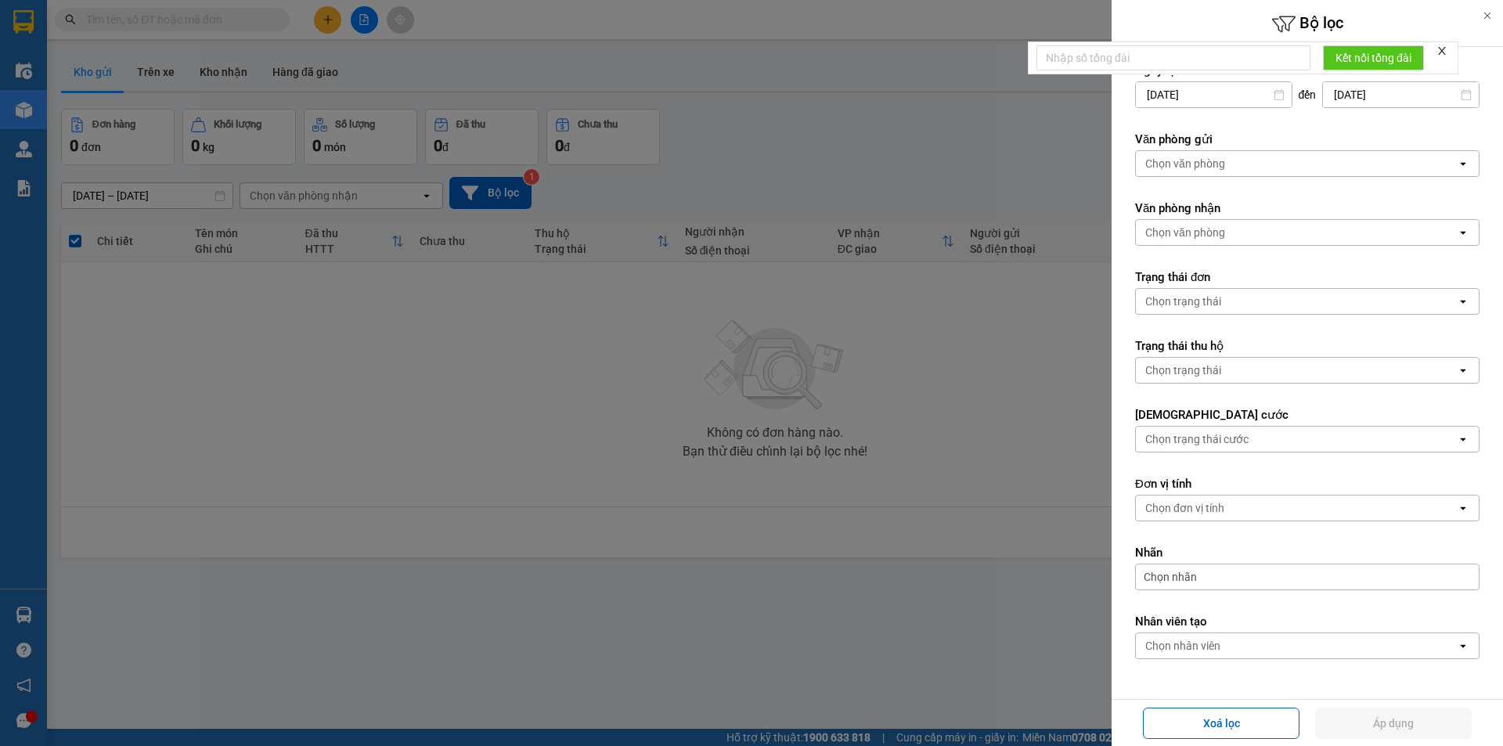
click at [680, 275] on div at bounding box center [751, 373] width 1503 height 746
